Goal: Browse casually: Explore the website without a specific task or goal

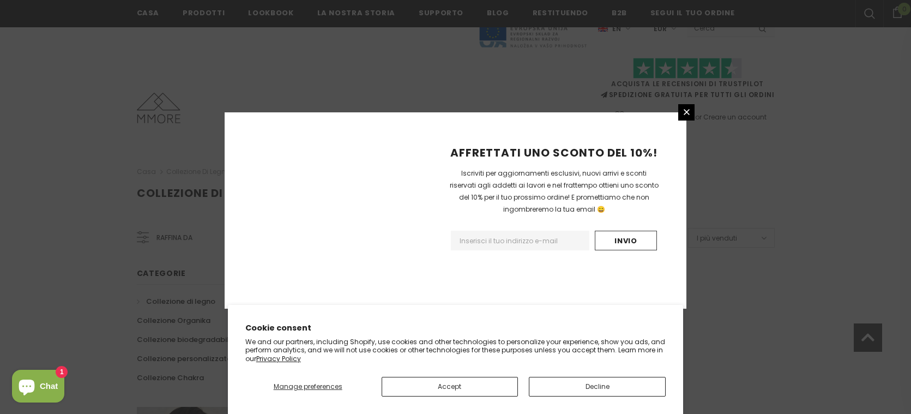
scroll to position [704, 0]
